Goal: Information Seeking & Learning: Learn about a topic

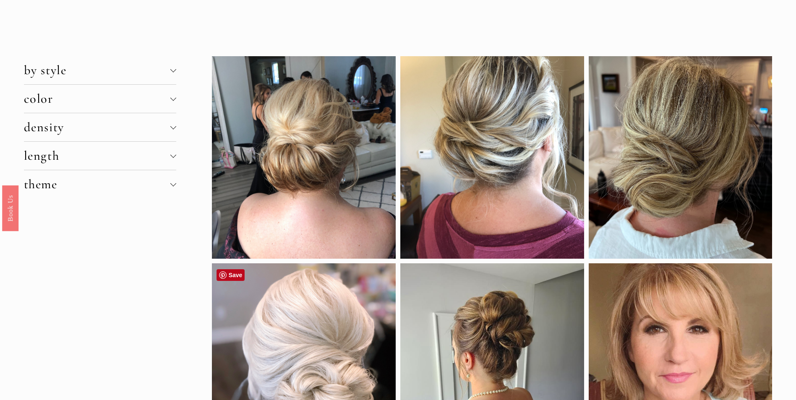
scroll to position [42, 0]
click at [61, 99] on span "color" at bounding box center [97, 99] width 146 height 16
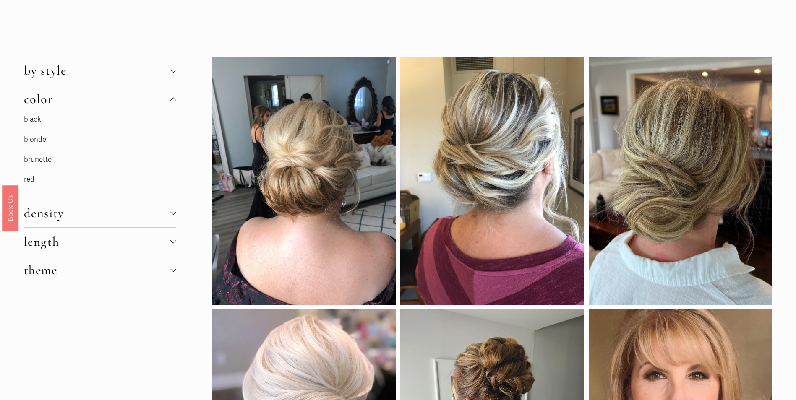
click at [33, 141] on link "blonde" at bounding box center [35, 139] width 22 height 9
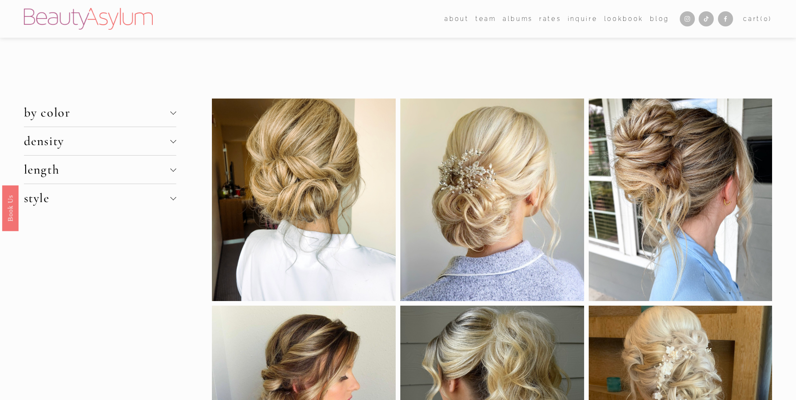
click at [65, 174] on span "length" at bounding box center [97, 170] width 146 height 16
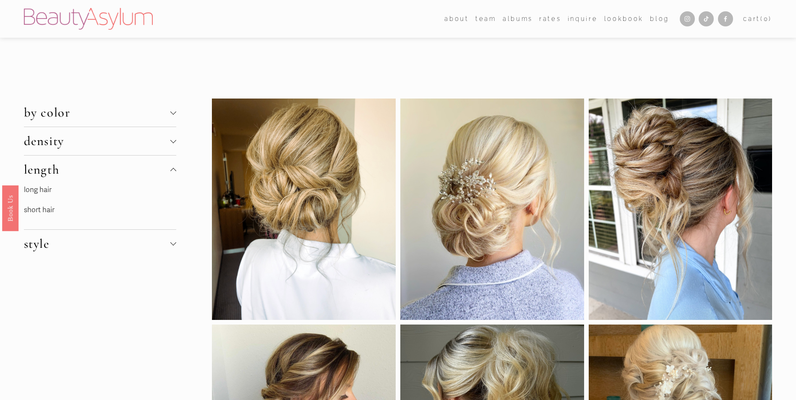
click at [44, 188] on link "long hair" at bounding box center [38, 189] width 28 height 9
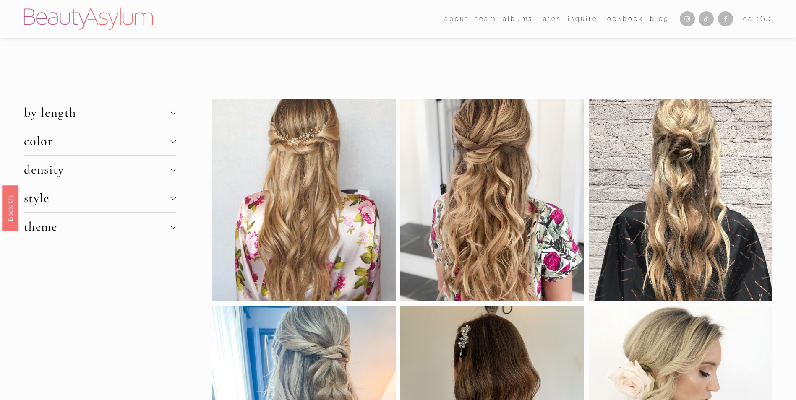
click at [70, 230] on span "theme" at bounding box center [97, 227] width 146 height 16
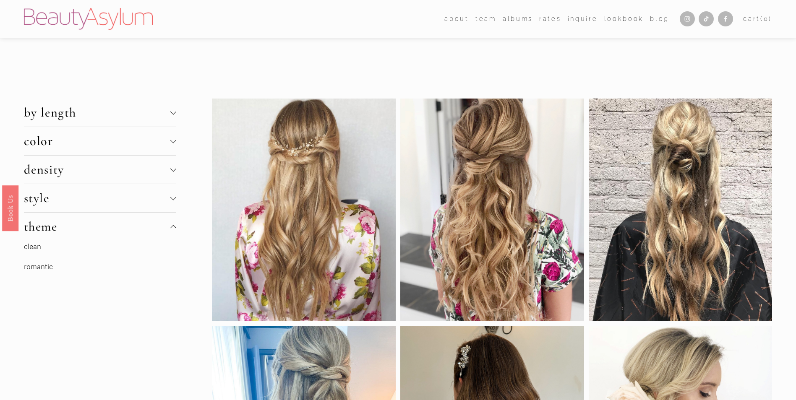
click at [70, 230] on span "theme" at bounding box center [97, 227] width 146 height 16
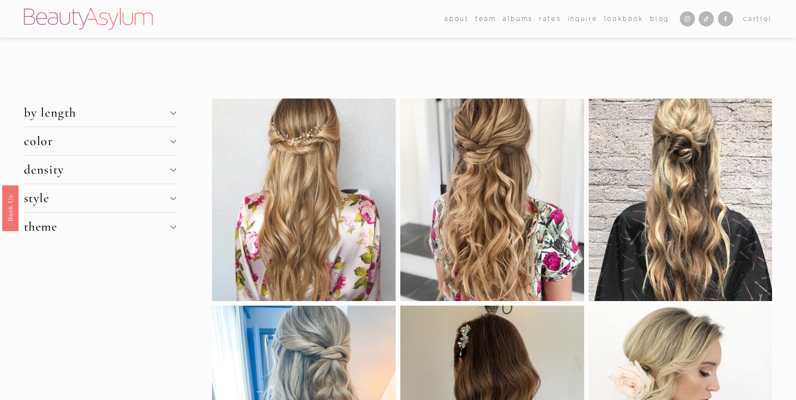
click at [68, 177] on span "density" at bounding box center [97, 170] width 146 height 16
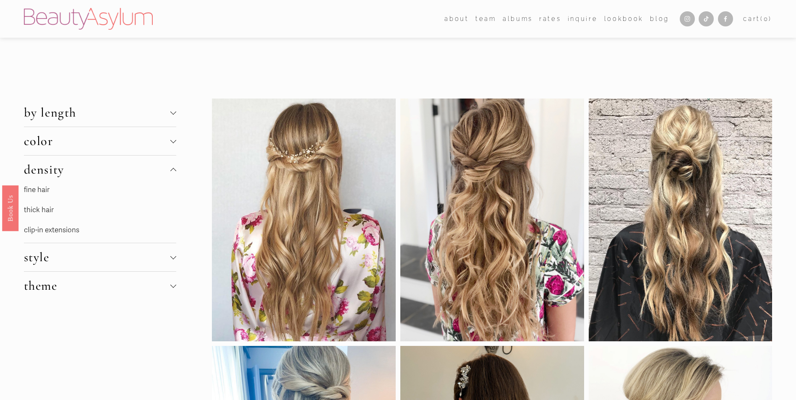
click at [53, 211] on link "thick hair" at bounding box center [39, 209] width 30 height 9
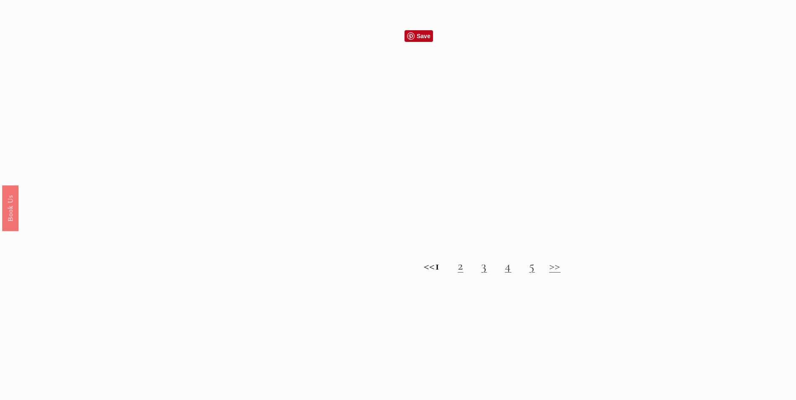
scroll to position [1006, 0]
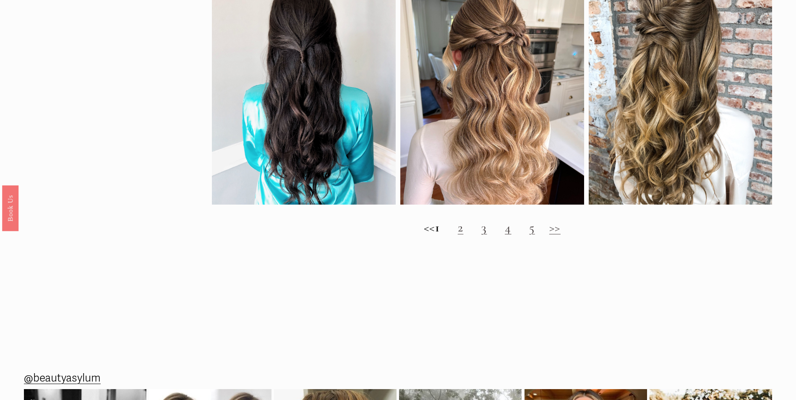
click at [560, 235] on link ">>" at bounding box center [554, 228] width 11 height 16
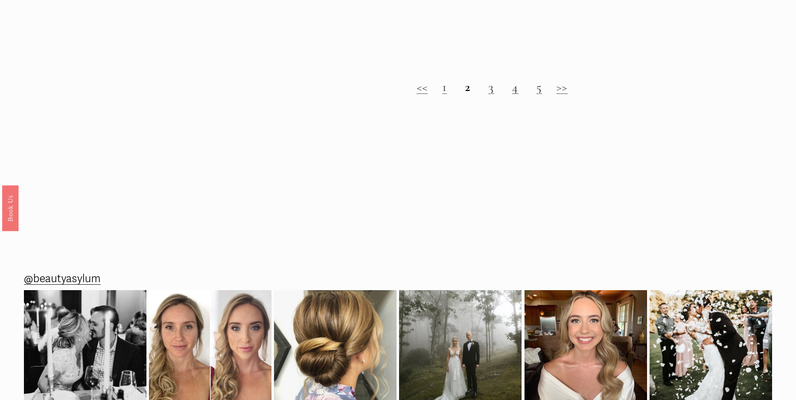
scroll to position [1132, 0]
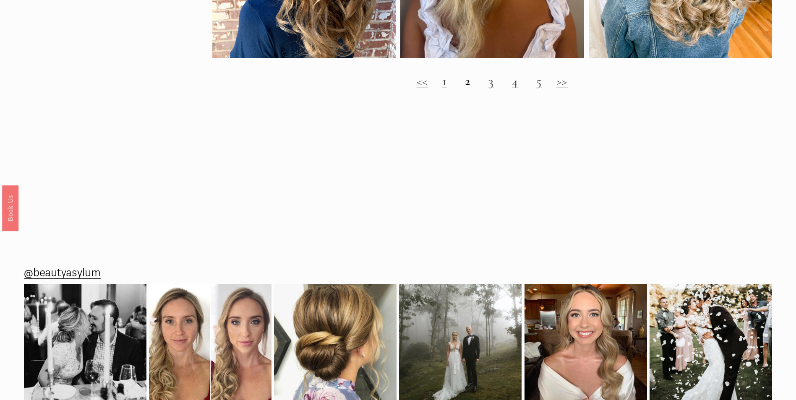
click at [565, 89] on link ">>" at bounding box center [561, 81] width 11 height 16
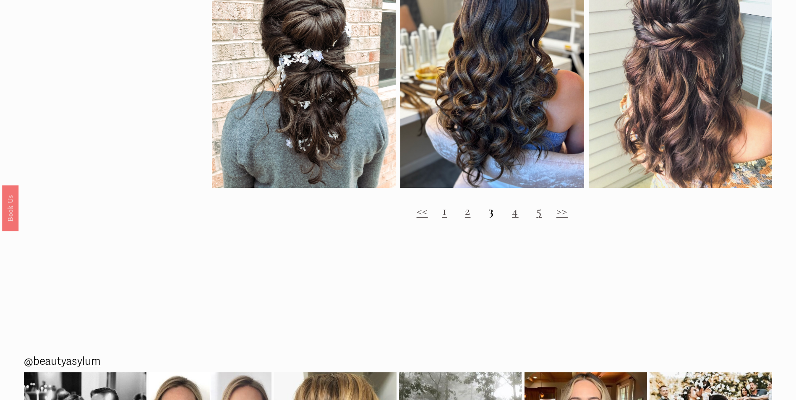
scroll to position [964, 0]
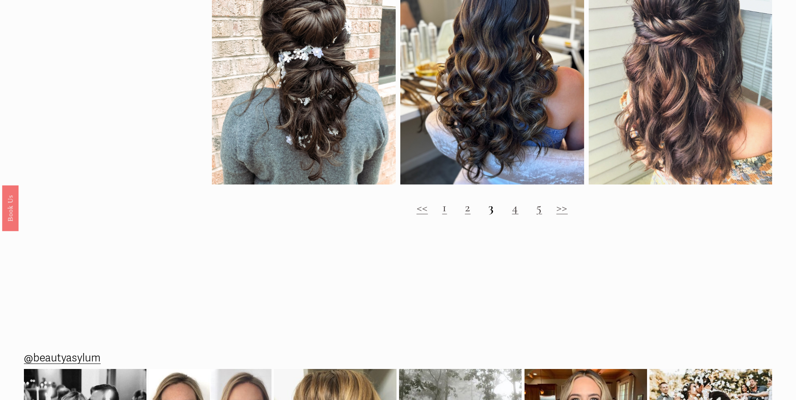
click at [566, 215] on link ">>" at bounding box center [561, 208] width 11 height 16
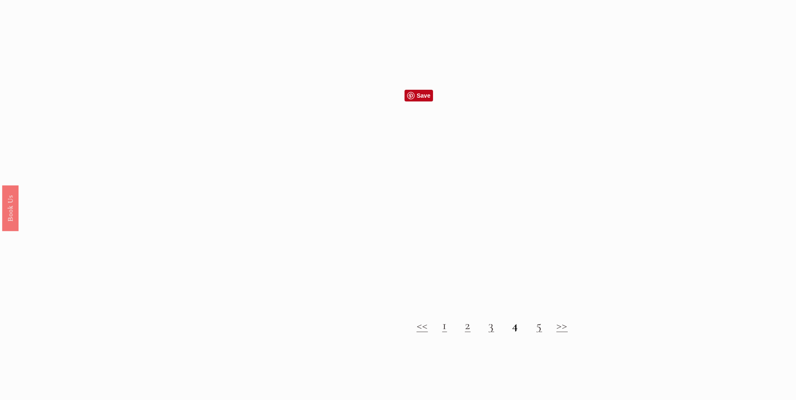
scroll to position [881, 0]
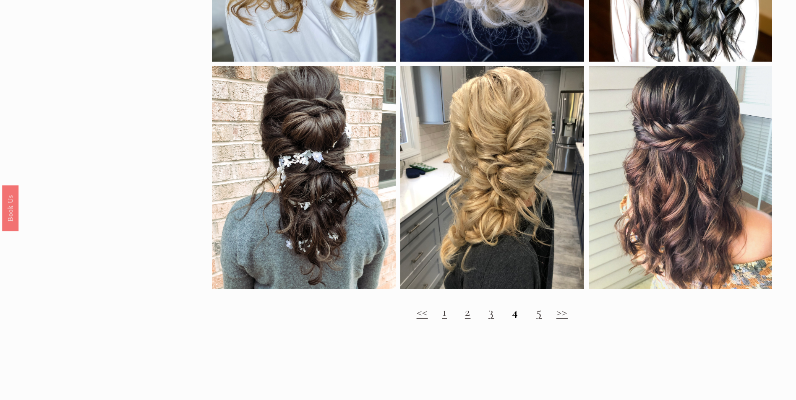
click at [565, 320] on link ">>" at bounding box center [561, 312] width 11 height 16
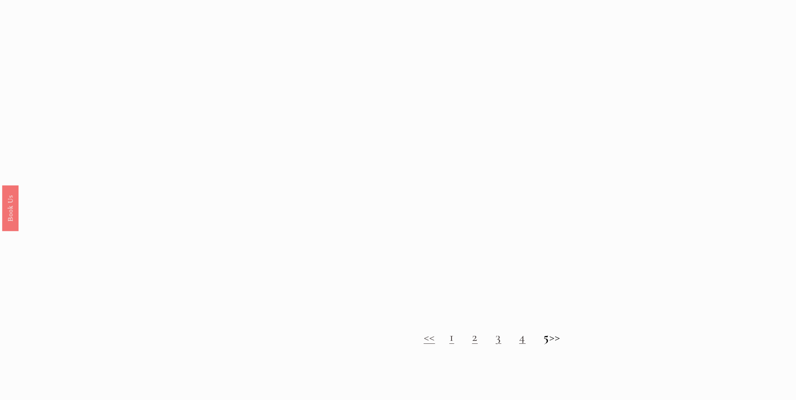
scroll to position [931, 0]
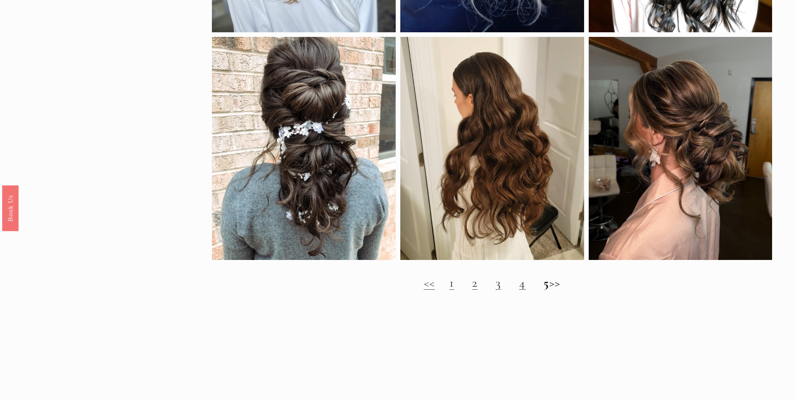
click at [564, 291] on h2 "<< 1 2 3 4 5 >>" at bounding box center [492, 283] width 560 height 15
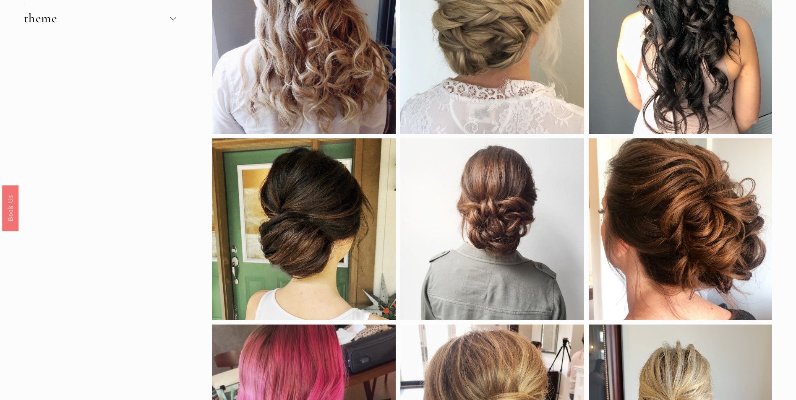
scroll to position [0, 0]
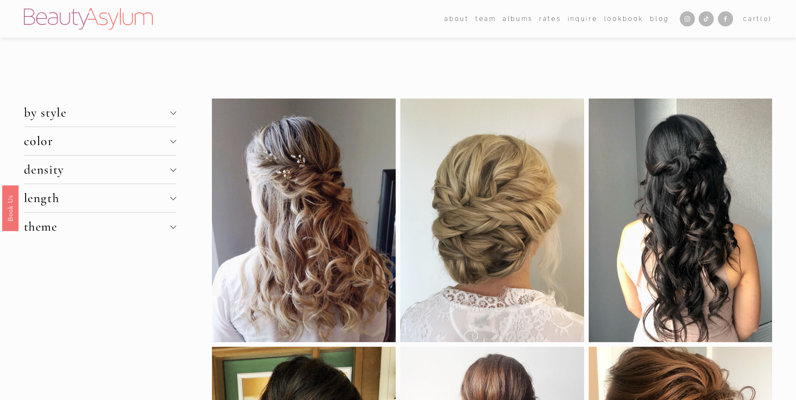
click at [110, 111] on span "by style" at bounding box center [97, 113] width 146 height 16
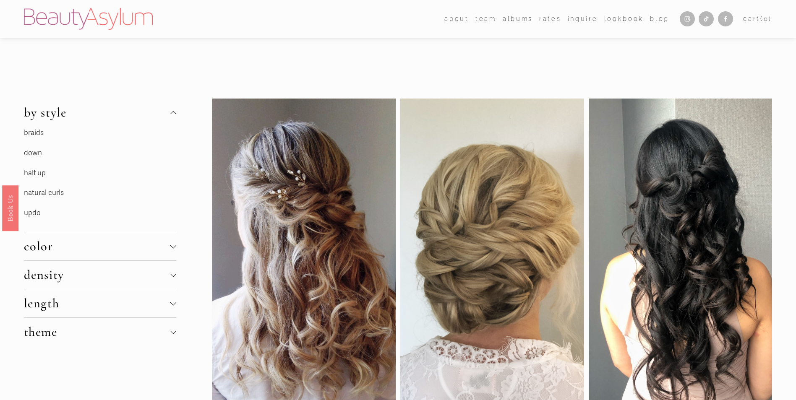
click at [41, 173] on link "half up" at bounding box center [35, 173] width 22 height 9
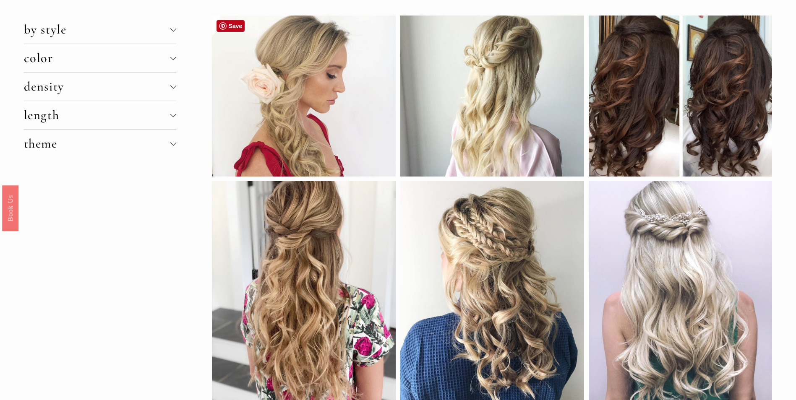
scroll to position [84, 0]
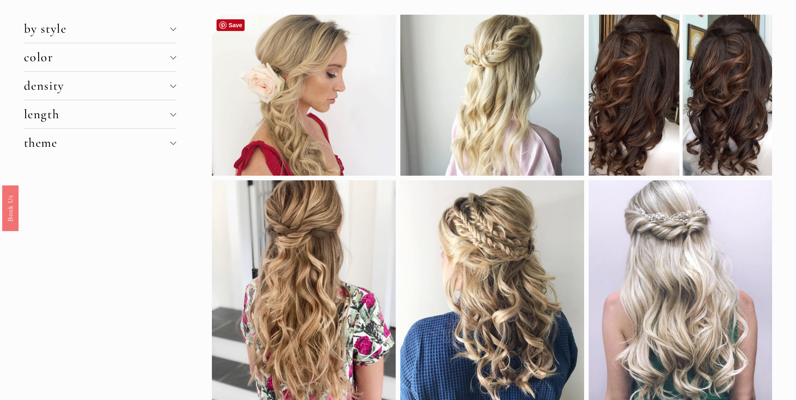
click at [294, 148] on div at bounding box center [304, 95] width 184 height 161
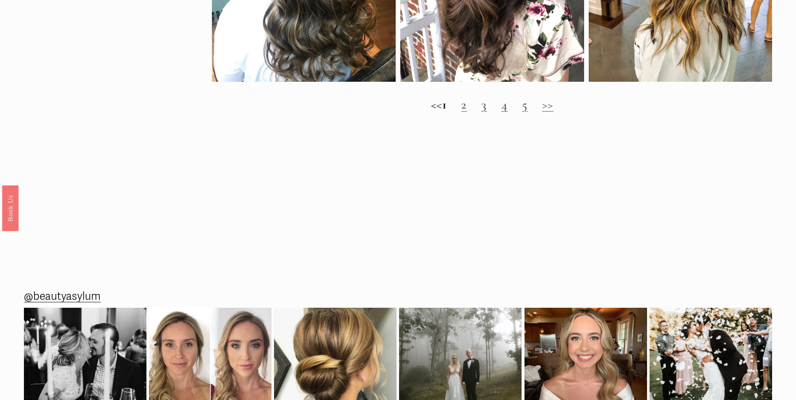
scroll to position [1048, 0]
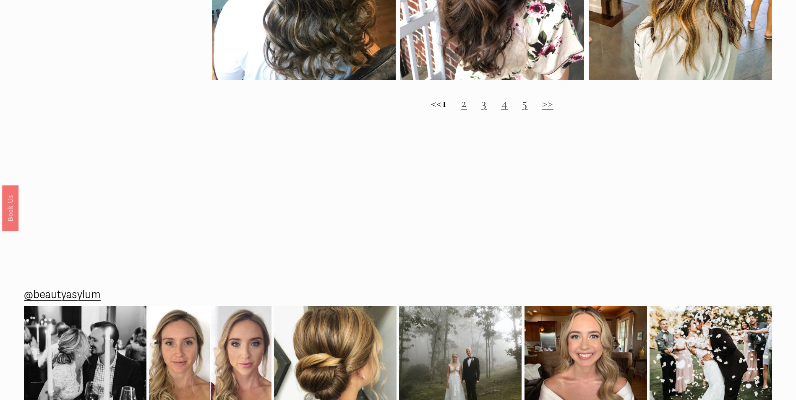
click at [553, 110] on link ">>" at bounding box center [547, 103] width 11 height 16
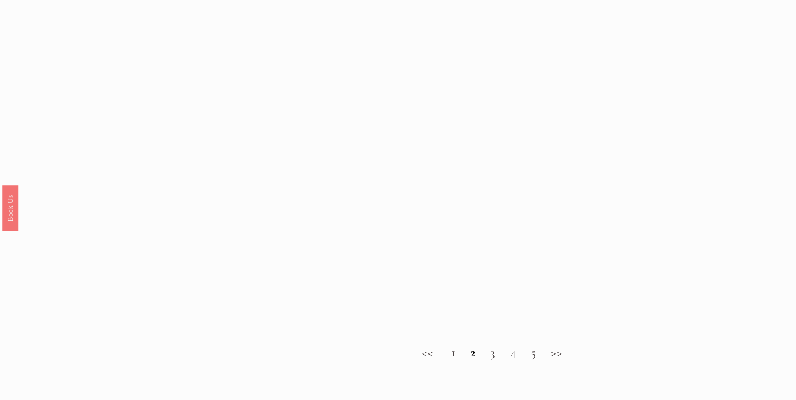
scroll to position [923, 0]
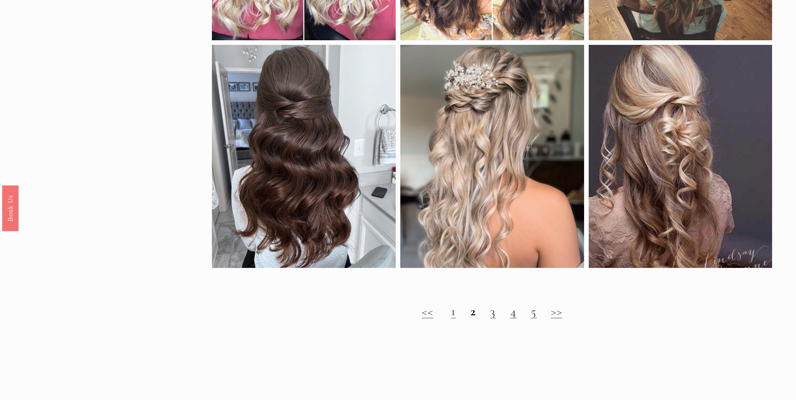
click at [551, 319] on h2 "<< 1 2 3 4 5 >>" at bounding box center [492, 311] width 560 height 15
click at [560, 319] on link ">>" at bounding box center [556, 312] width 11 height 16
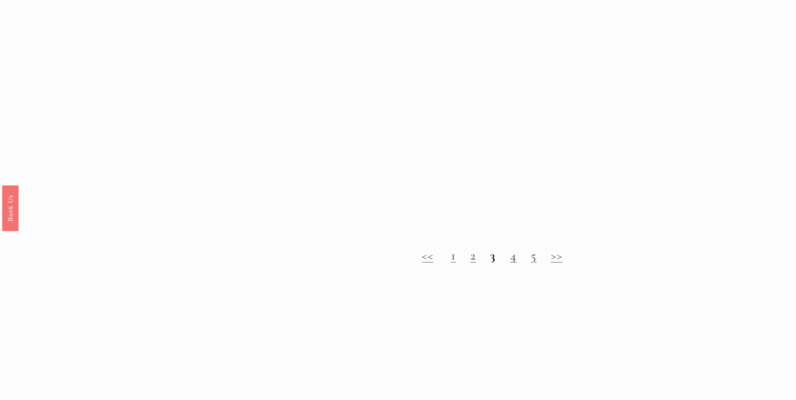
scroll to position [1006, 0]
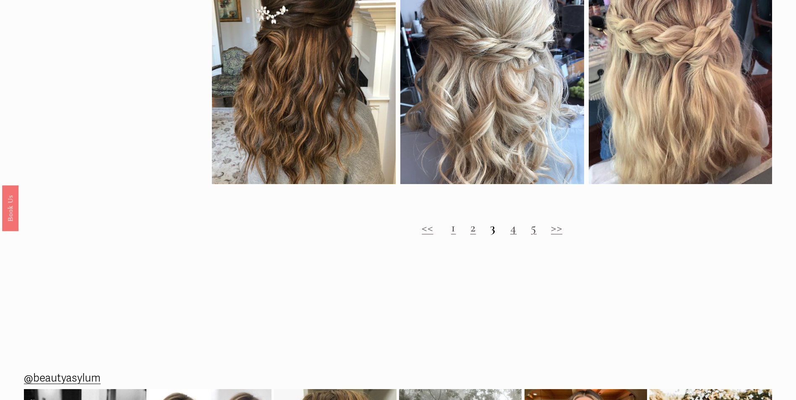
click at [554, 235] on link ">>" at bounding box center [556, 228] width 11 height 16
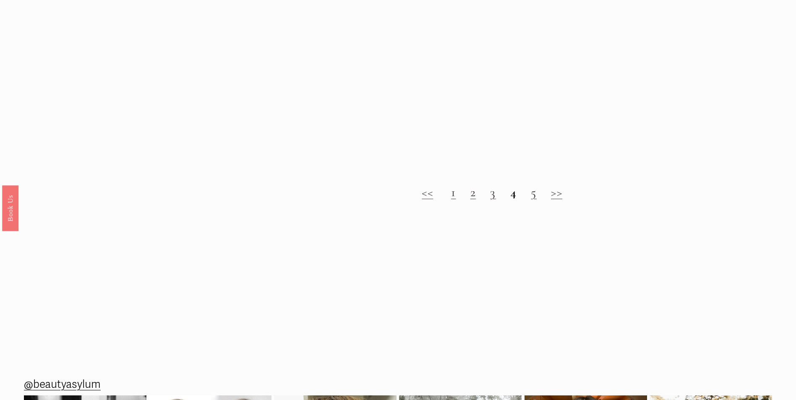
scroll to position [1048, 0]
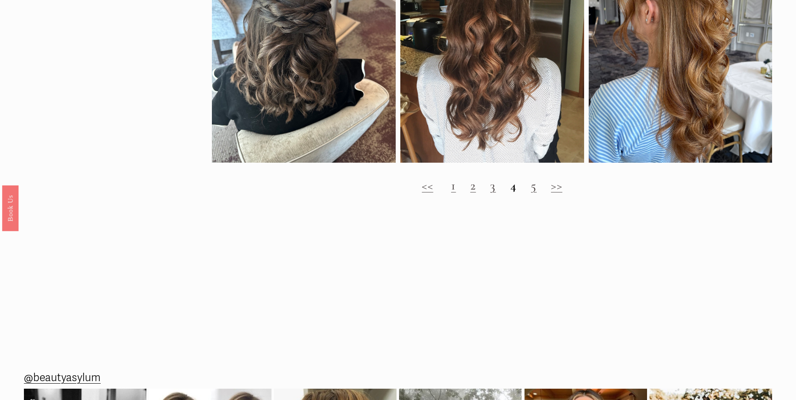
click at [554, 193] on link ">>" at bounding box center [556, 186] width 11 height 16
